Goal: Transaction & Acquisition: Obtain resource

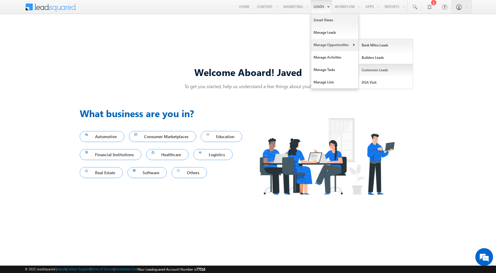
click at [381, 66] on link "Customers Leads" at bounding box center [386, 70] width 54 height 12
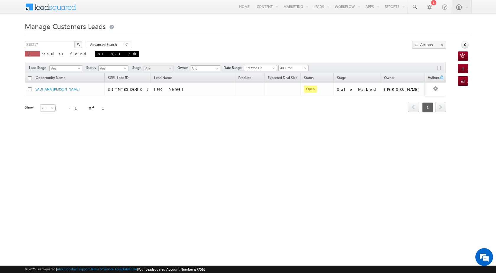
click at [133, 53] on span at bounding box center [134, 53] width 3 height 3
type input "Search Customers Leads"
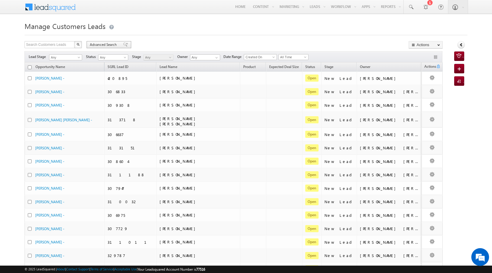
click at [94, 46] on span "Advanced Search" at bounding box center [104, 44] width 29 height 5
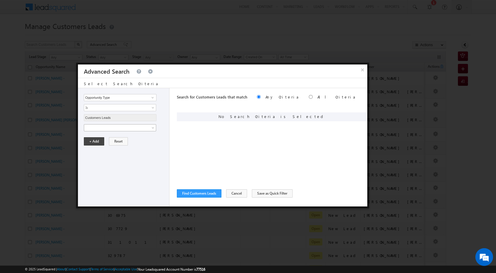
click at [126, 125] on span at bounding box center [116, 127] width 64 height 5
drag, startPoint x: 123, startPoint y: 148, endPoint x: 122, endPoint y: 144, distance: 3.7
click at [123, 148] on input "text" at bounding box center [120, 147] width 73 height 7
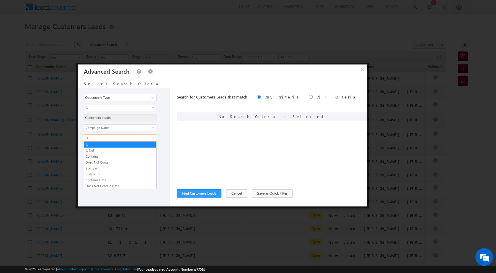
click at [121, 141] on link "Is" at bounding box center [120, 137] width 72 height 7
click at [113, 158] on link "Contains" at bounding box center [120, 156] width 72 height 5
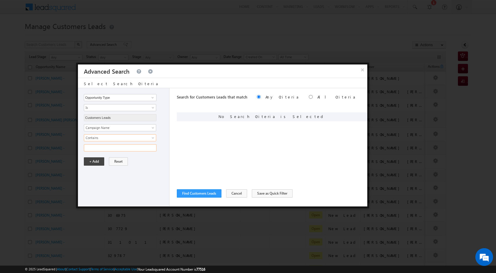
click at [110, 147] on input "text" at bounding box center [120, 147] width 73 height 7
click at [107, 149] on input "text" at bounding box center [120, 147] width 73 height 7
type input "02SEP25"
click at [88, 163] on button "+ Add" at bounding box center [94, 161] width 20 height 8
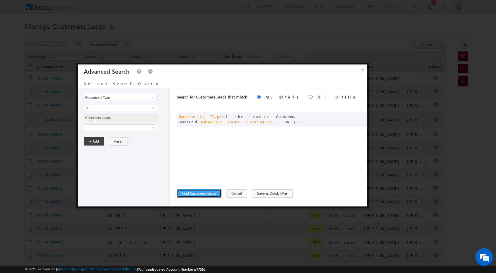
click at [207, 192] on button "Find Customers Leads" at bounding box center [199, 193] width 45 height 8
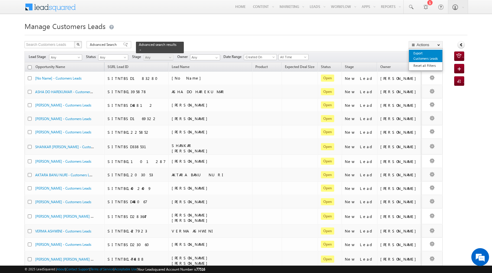
click at [419, 54] on link "Export Customers Leads" at bounding box center [425, 56] width 33 height 12
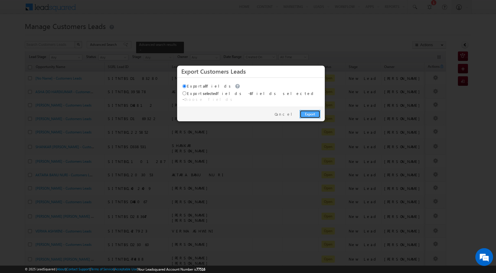
click at [313, 111] on link "Export" at bounding box center [310, 114] width 21 height 8
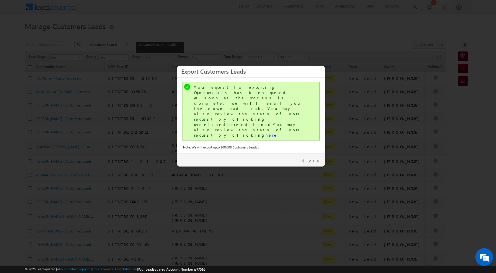
click at [233, 111] on div "Your request for exporting Opportunities has been queued. As soon as the proces…" at bounding box center [251, 110] width 115 height 53
click at [266, 132] on link "here" at bounding box center [272, 134] width 12 height 5
click at [314, 158] on link "Close" at bounding box center [311, 160] width 19 height 5
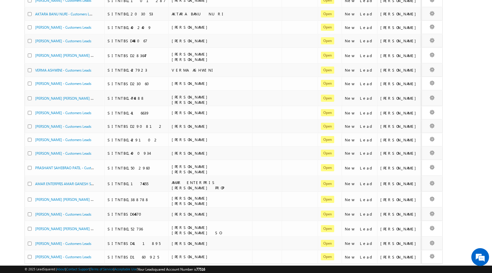
scroll to position [187, 0]
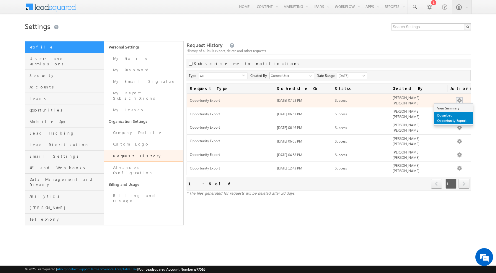
click at [457, 114] on link "Download Opportunity Export" at bounding box center [454, 118] width 38 height 12
click at [457, 115] on link "Download Opportunity Export" at bounding box center [454, 118] width 38 height 12
